Goal: Transaction & Acquisition: Purchase product/service

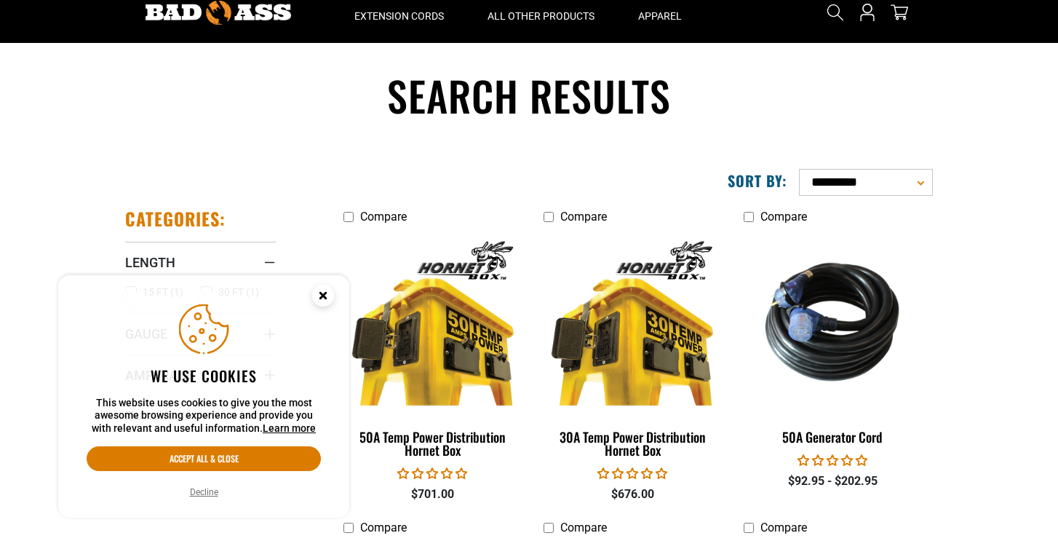
click at [325, 298] on icon "Close this option" at bounding box center [322, 294] width 5 height 5
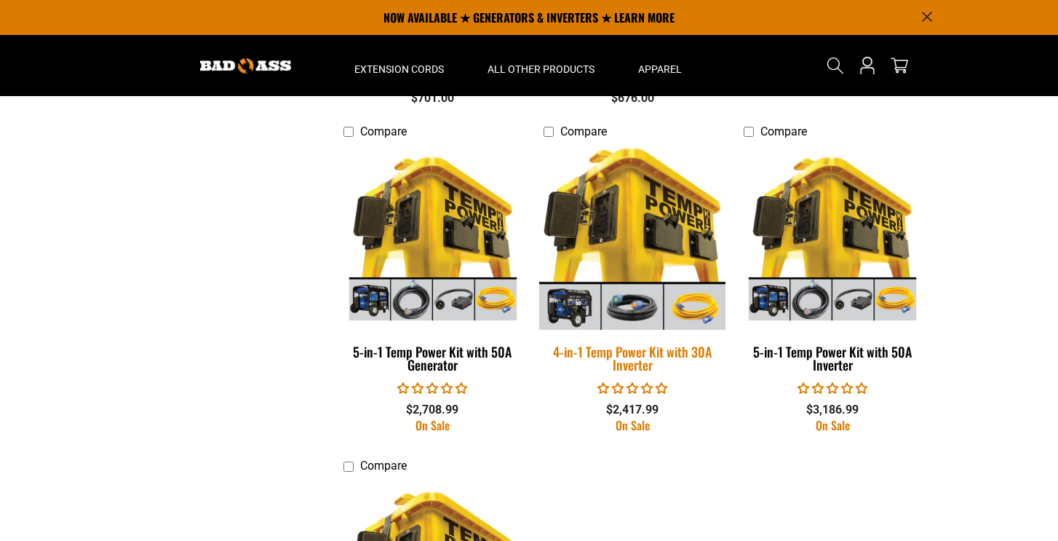
scroll to position [447, 0]
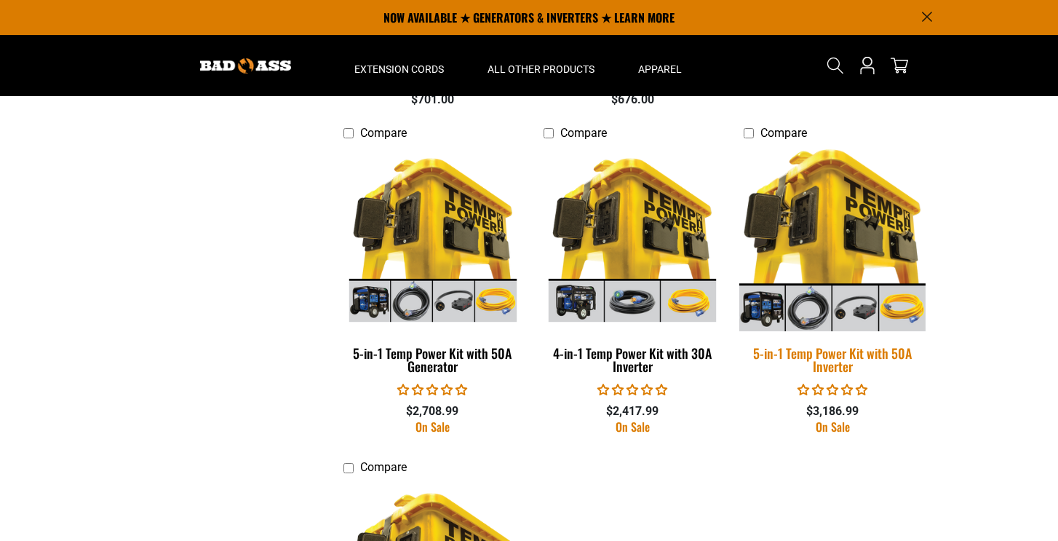
click at [829, 233] on img at bounding box center [832, 238] width 204 height 186
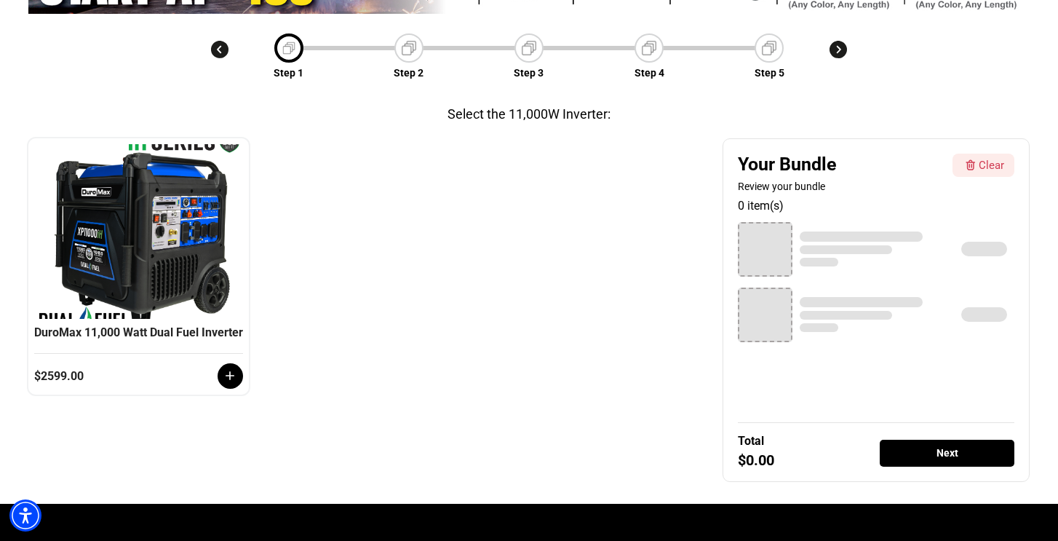
scroll to position [212, 0]
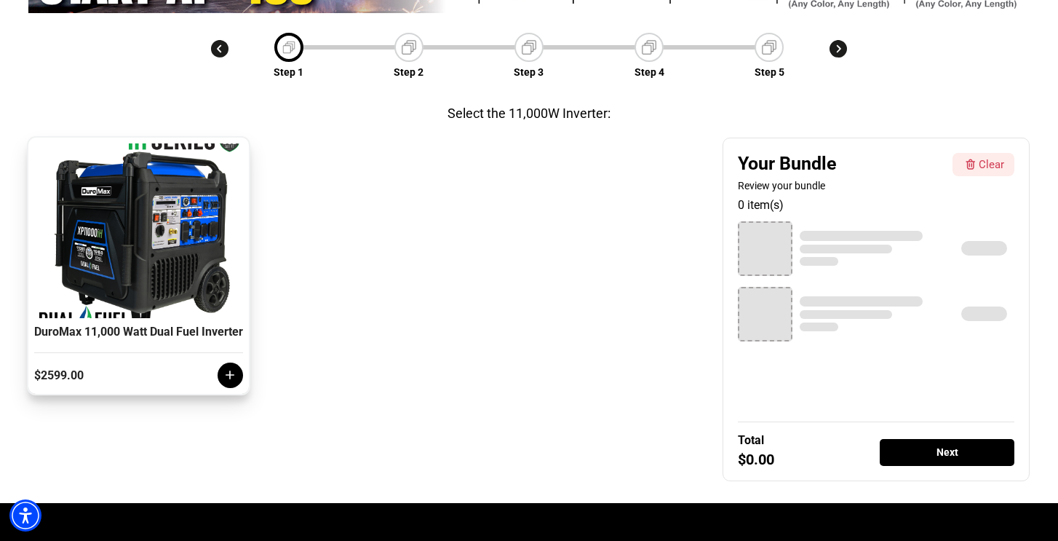
click at [232, 380] on icon at bounding box center [230, 375] width 9 height 9
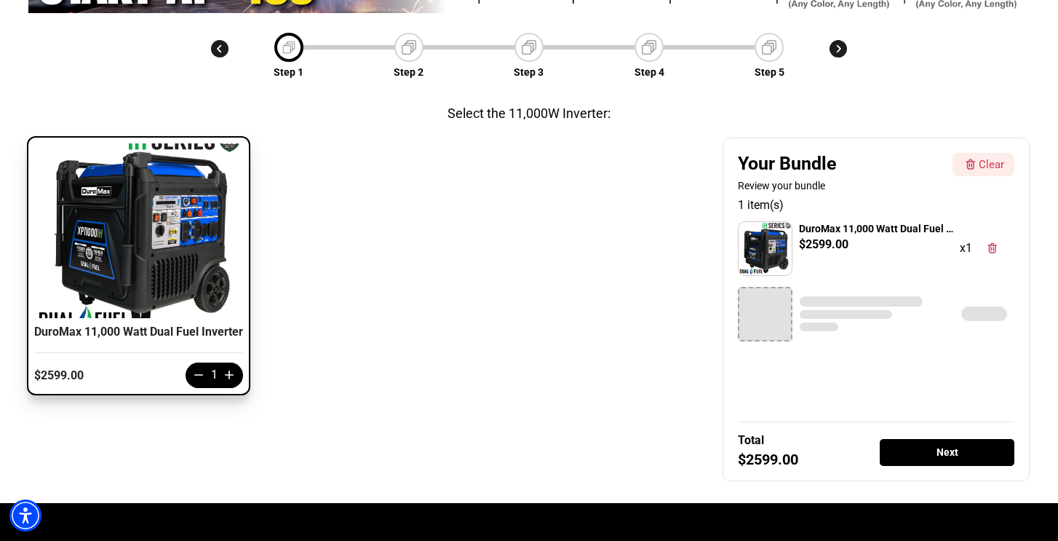
click at [932, 448] on div "Next" at bounding box center [947, 452] width 135 height 27
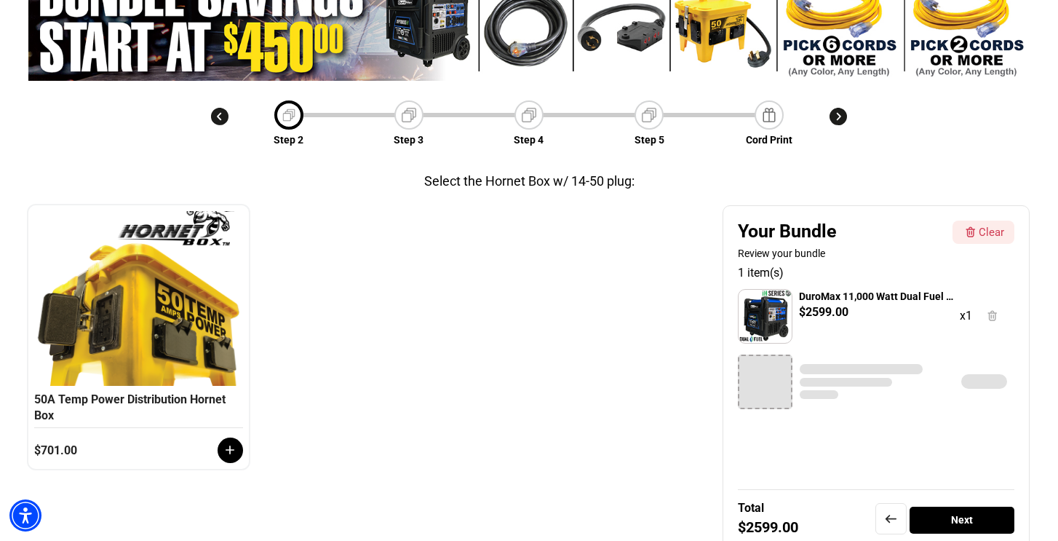
scroll to position [188, 0]
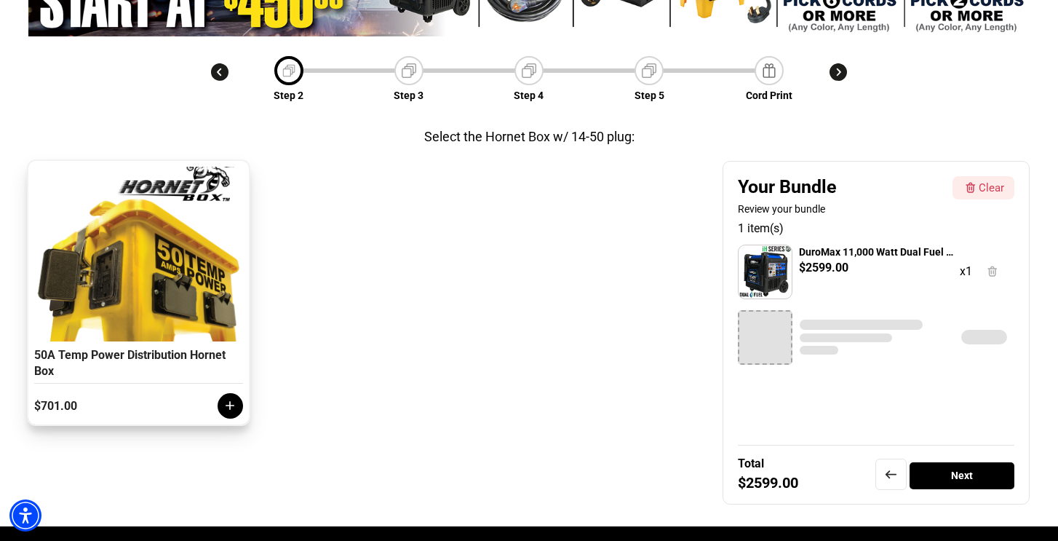
click at [230, 405] on icon at bounding box center [230, 406] width 9 height 9
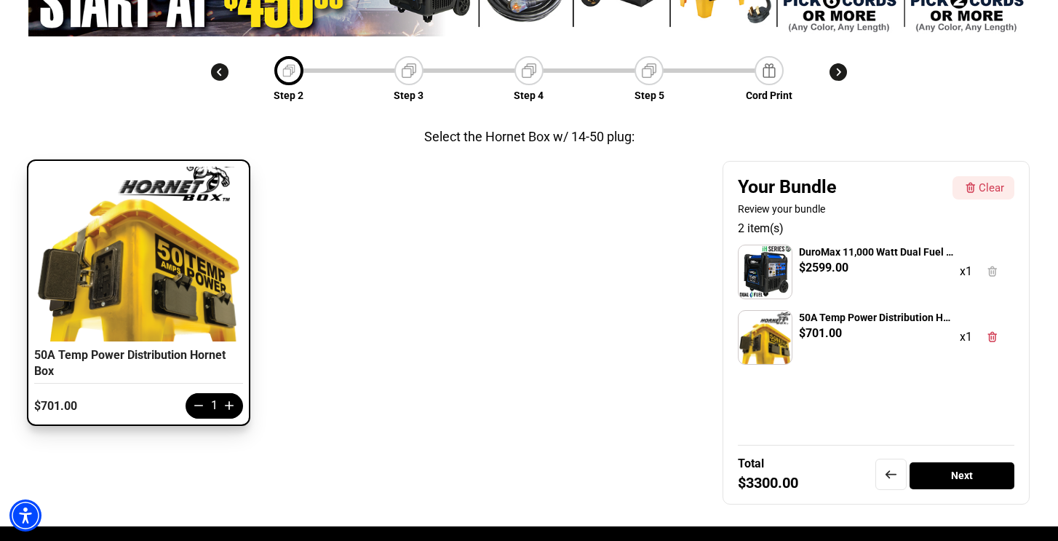
click at [974, 477] on div "Next" at bounding box center [961, 475] width 105 height 27
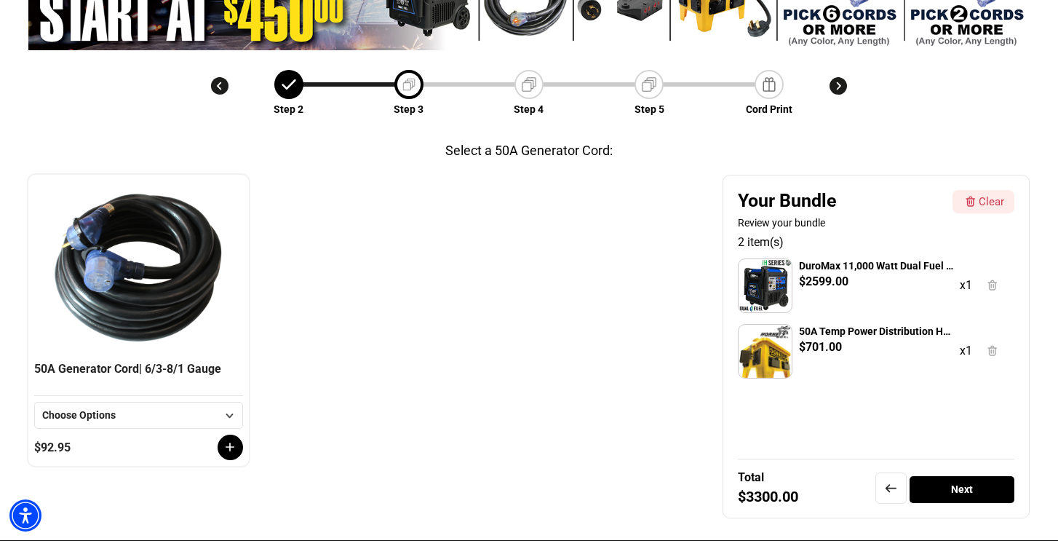
scroll to position [196, 0]
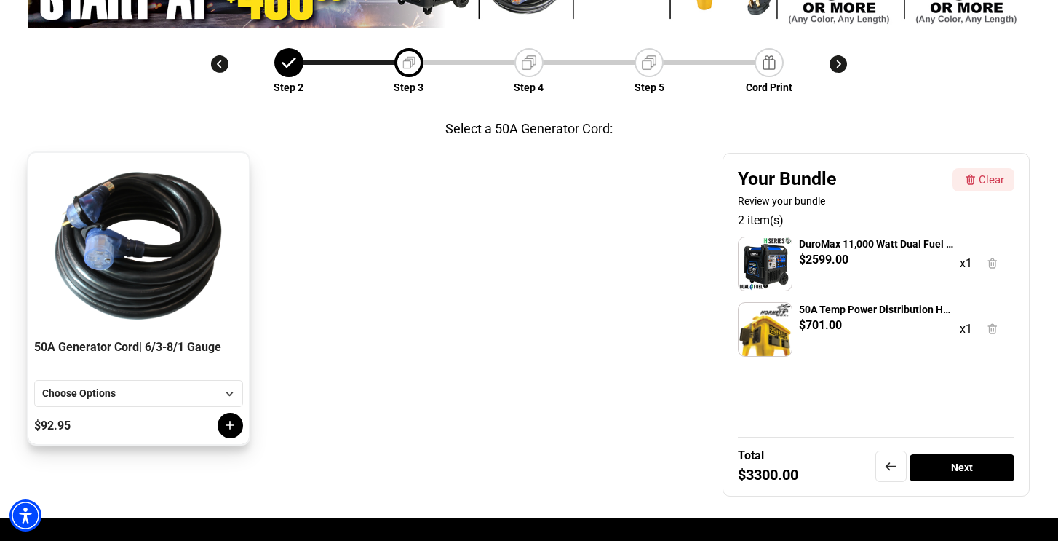
click at [227, 426] on icon at bounding box center [230, 425] width 9 height 9
click at [964, 465] on div "Next" at bounding box center [961, 467] width 105 height 27
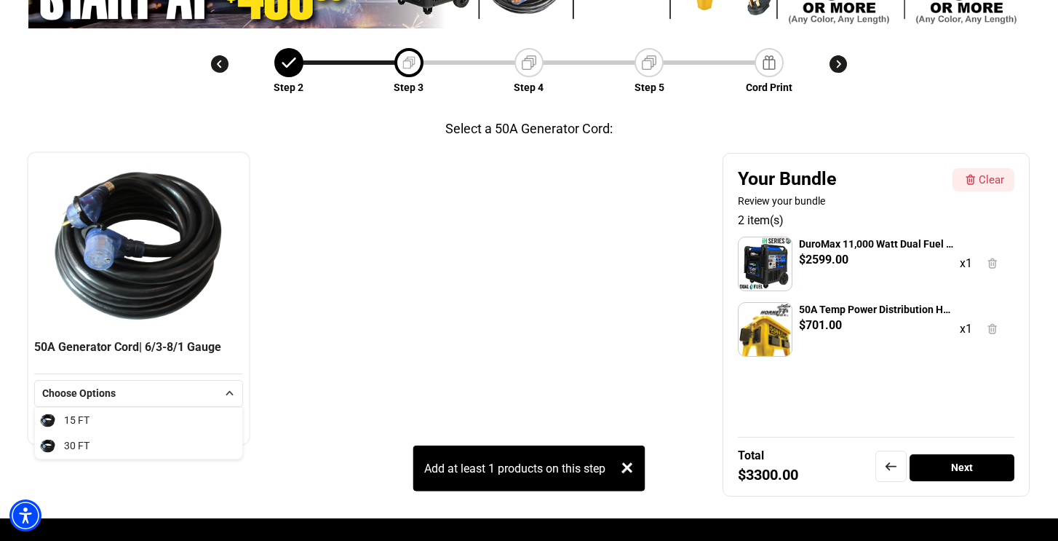
click at [629, 467] on div "+" at bounding box center [626, 468] width 37 height 37
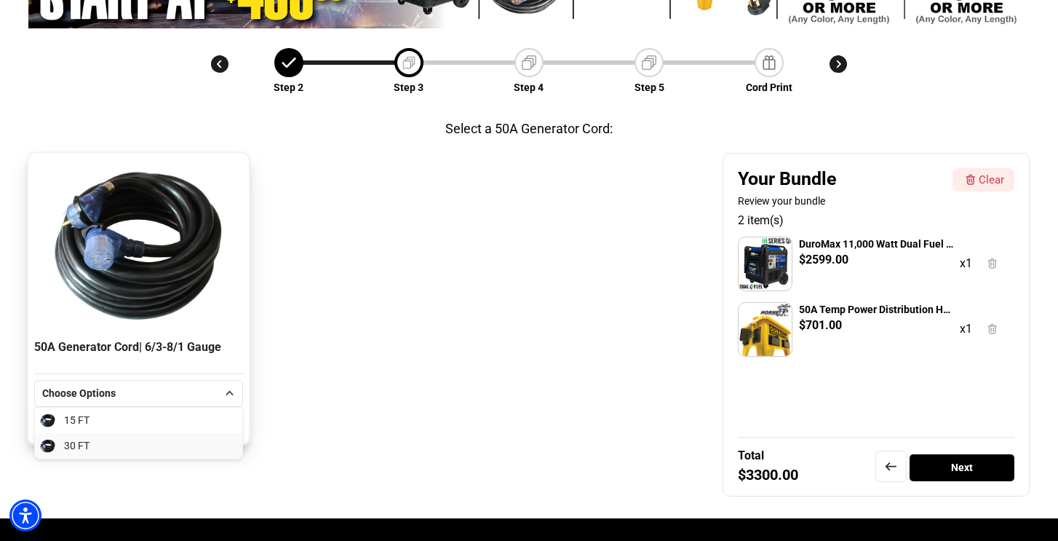
click at [205, 447] on li "30 FT" at bounding box center [138, 445] width 207 height 25
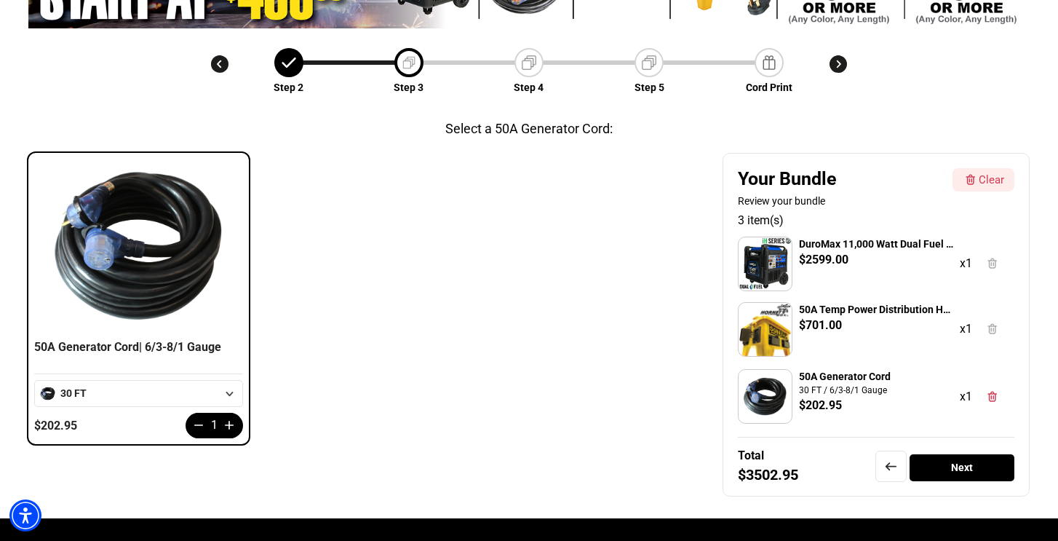
click at [981, 462] on div "Next" at bounding box center [961, 467] width 105 height 27
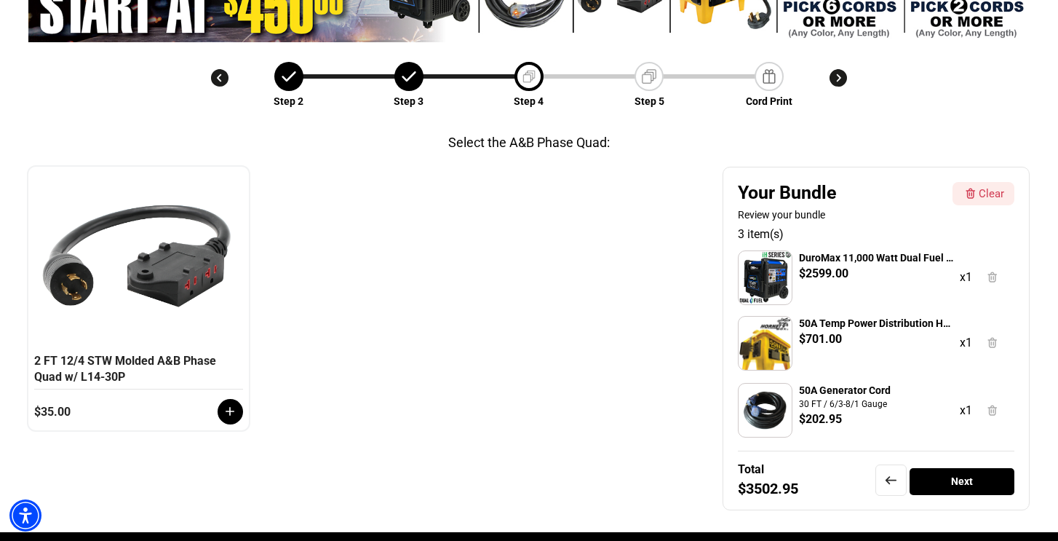
scroll to position [184, 0]
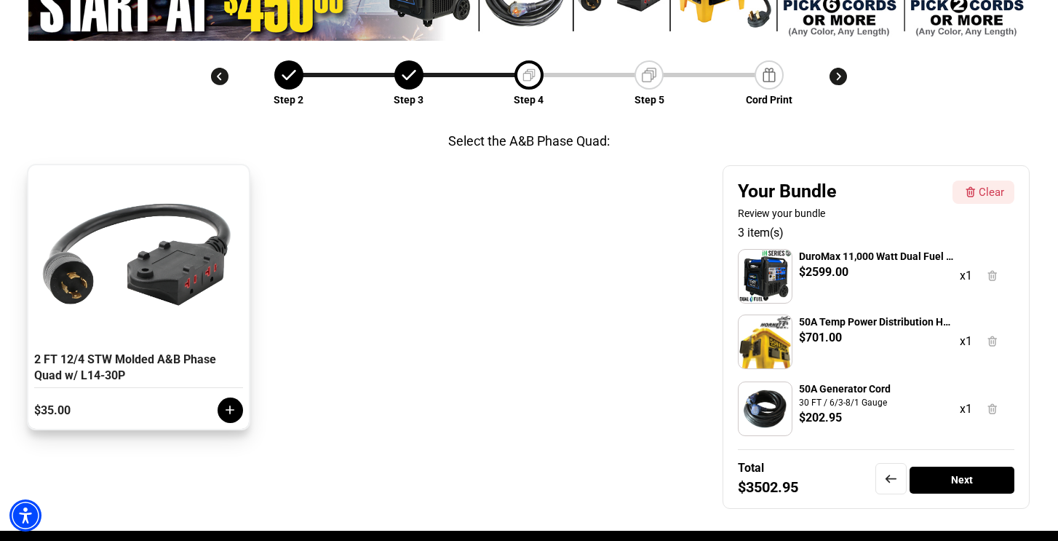
click at [231, 411] on icon at bounding box center [230, 409] width 15 height 15
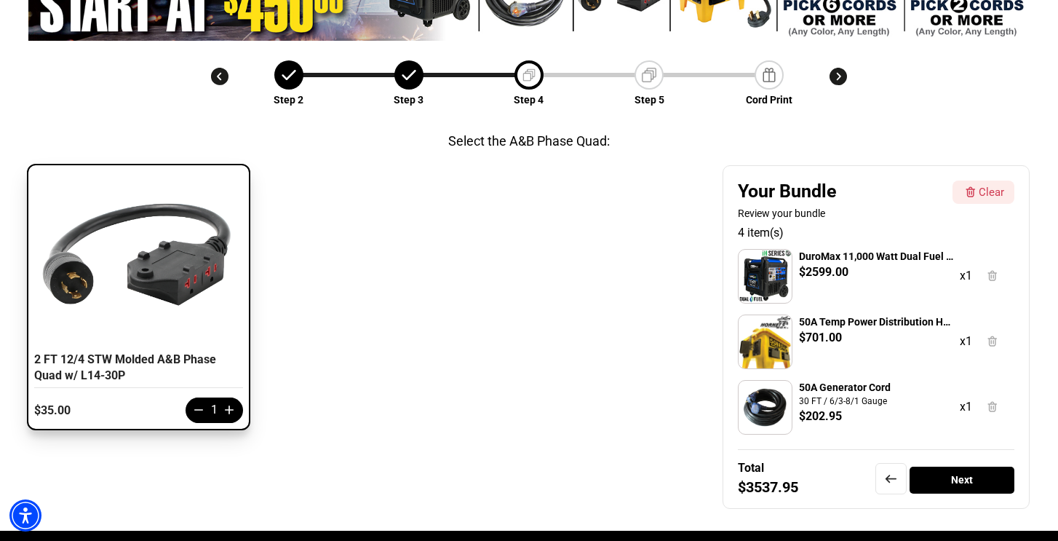
click at [970, 476] on div "Next" at bounding box center [961, 479] width 105 height 27
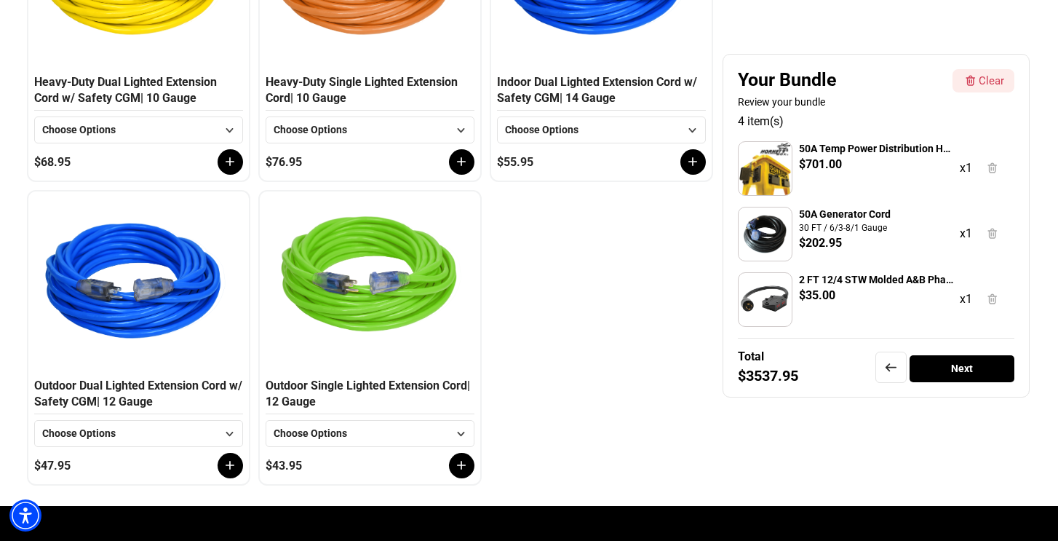
scroll to position [463, 0]
